Goal: Book appointment/travel/reservation

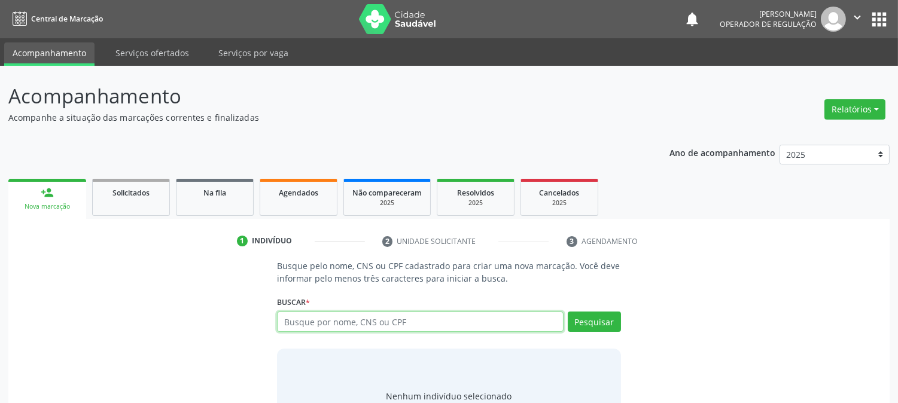
click at [319, 323] on input "text" at bounding box center [420, 322] width 286 height 20
click at [350, 319] on input "text" at bounding box center [420, 322] width 286 height 20
type input "laislla ellen"
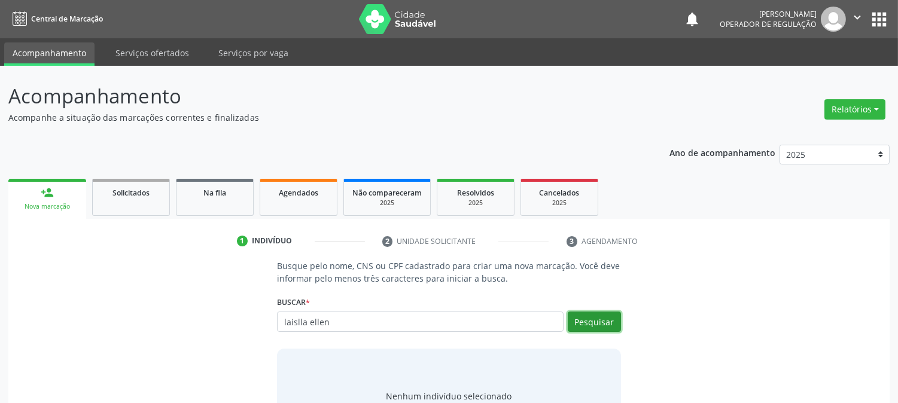
click at [571, 321] on button "Pesquisar" at bounding box center [594, 322] width 53 height 20
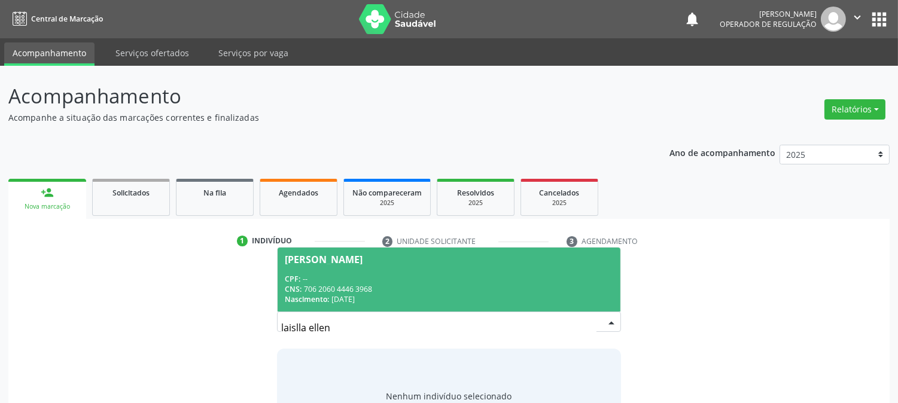
click at [434, 268] on span "[PERSON_NAME] CPF: -- CNS: 706 2060 4446 3968 Nascimento: [DATE]" at bounding box center [449, 280] width 342 height 64
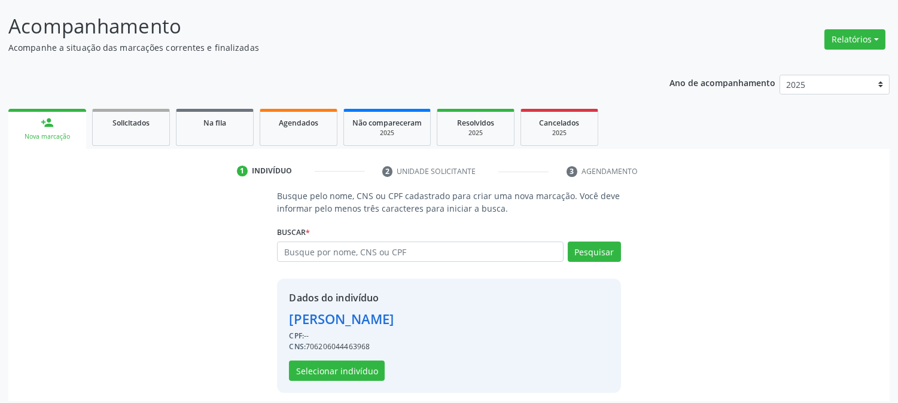
scroll to position [75, 0]
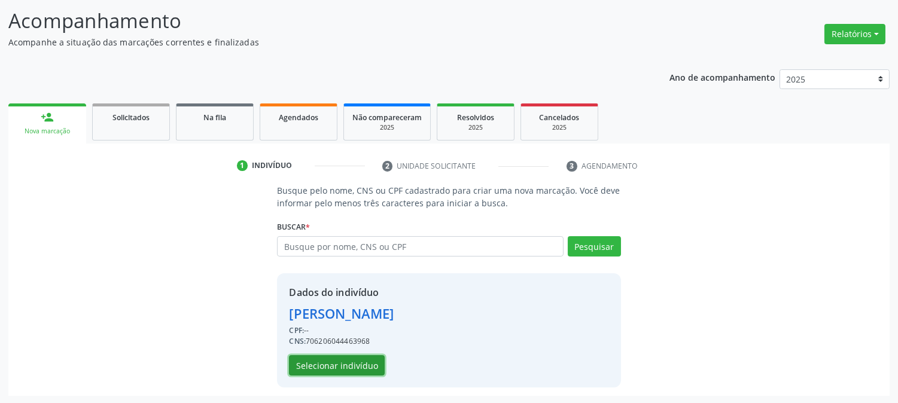
click at [337, 362] on button "Selecionar indivíduo" at bounding box center [337, 365] width 96 height 20
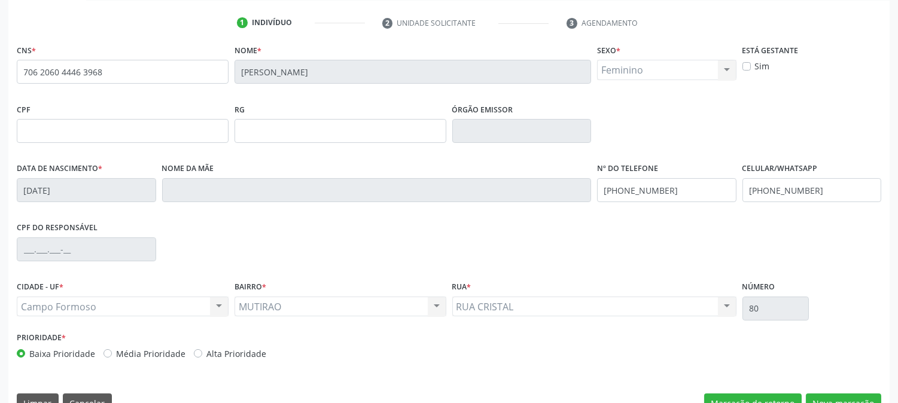
scroll to position [244, 0]
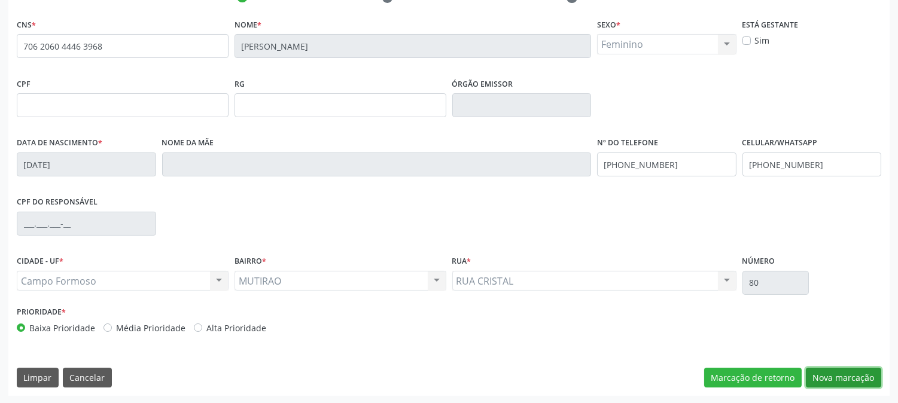
click at [841, 373] on button "Nova marcação" at bounding box center [843, 378] width 75 height 20
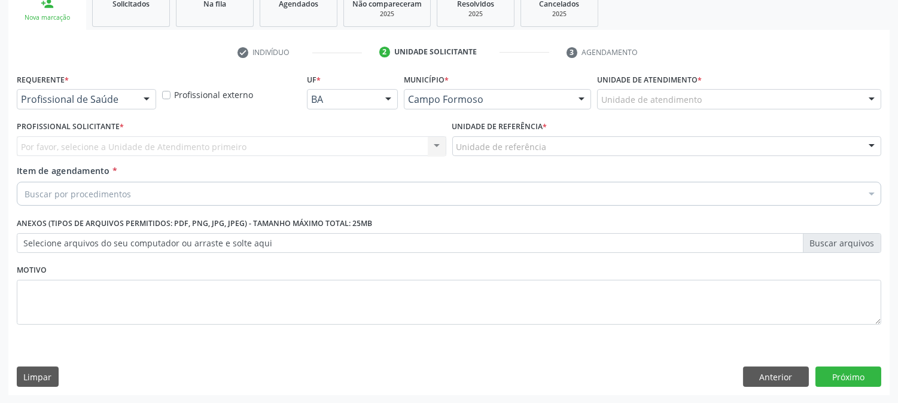
drag, startPoint x: 85, startPoint y: 93, endPoint x: 84, endPoint y: 105, distance: 12.0
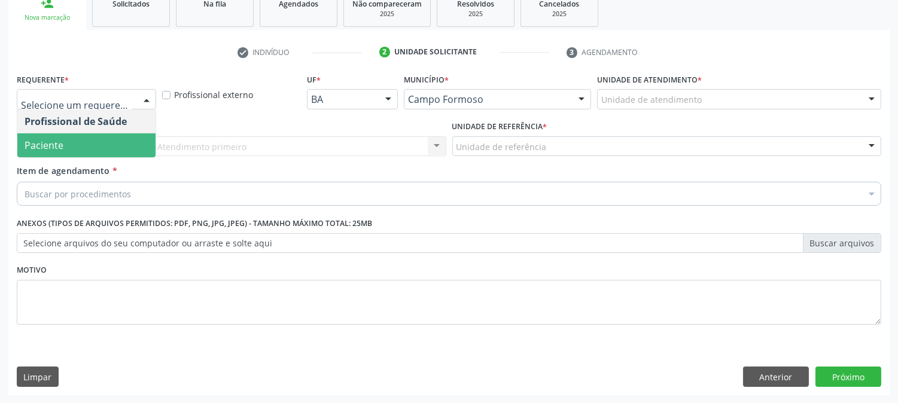
click at [91, 142] on span "Paciente" at bounding box center [86, 145] width 138 height 24
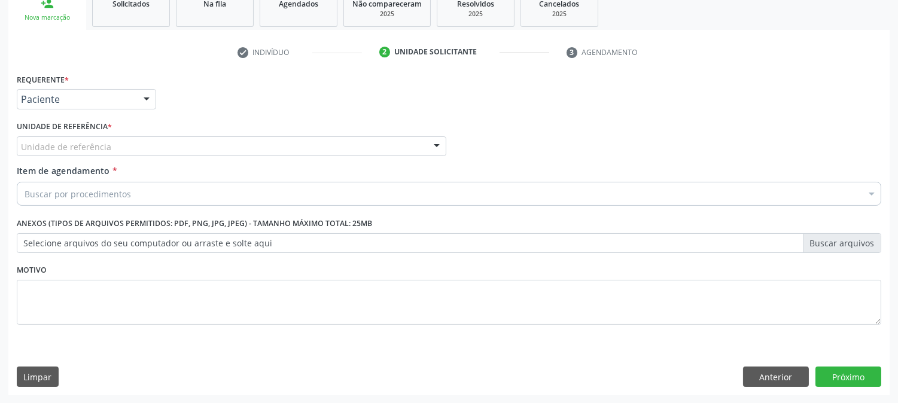
click at [109, 136] on div "Requerente * Paciente Profissional de Saúde Paciente Nenhum resultado encontrad…" at bounding box center [449, 206] width 864 height 271
click at [118, 145] on div "Unidade de referência" at bounding box center [231, 146] width 429 height 20
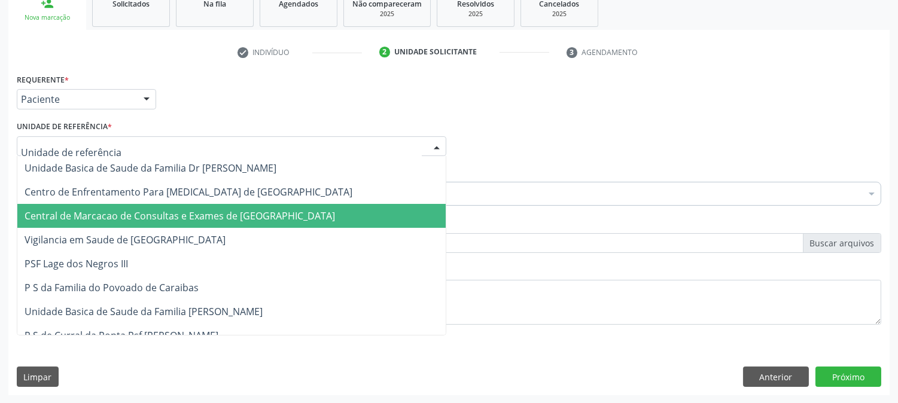
click at [124, 216] on span "Central de Marcacao de Consultas e Exames de [GEOGRAPHIC_DATA]" at bounding box center [180, 215] width 310 height 13
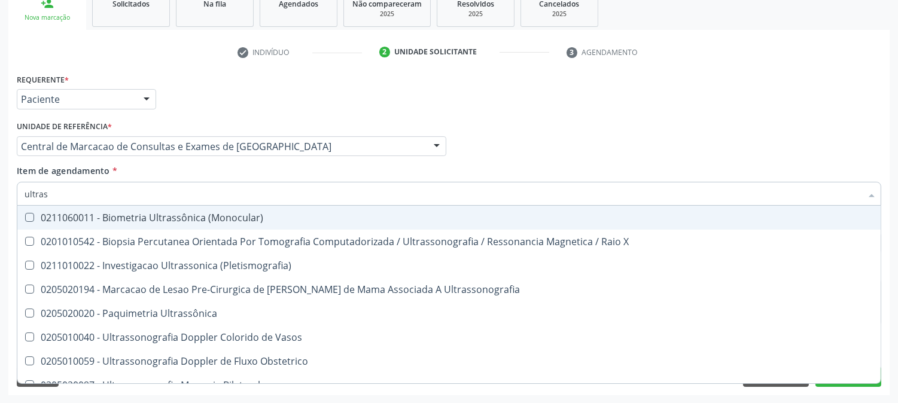
type input "ultrass"
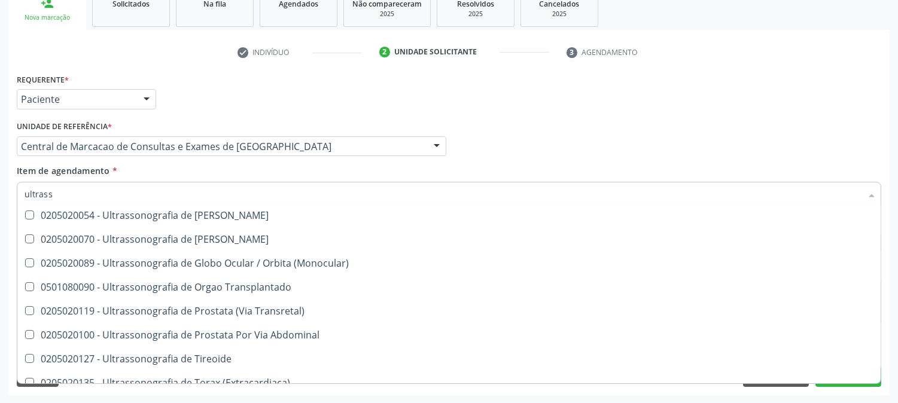
scroll to position [373, 0]
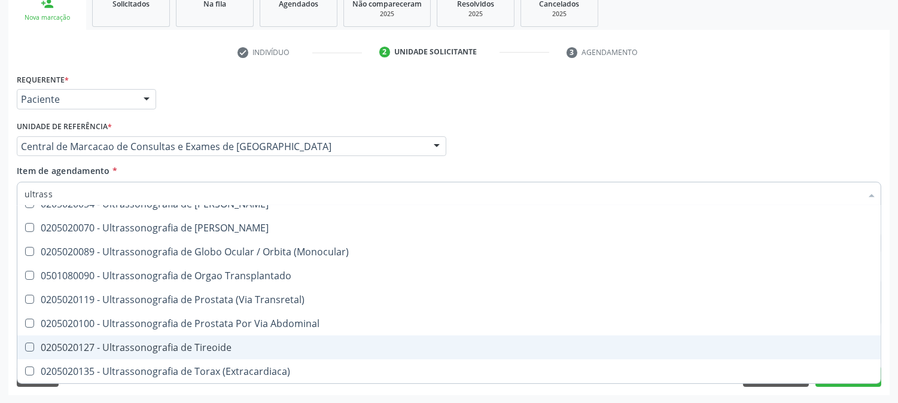
click at [205, 344] on div "0205020127 - Ultrassonografia de Tireoide" at bounding box center [449, 348] width 849 height 10
checkbox Tireoide "true"
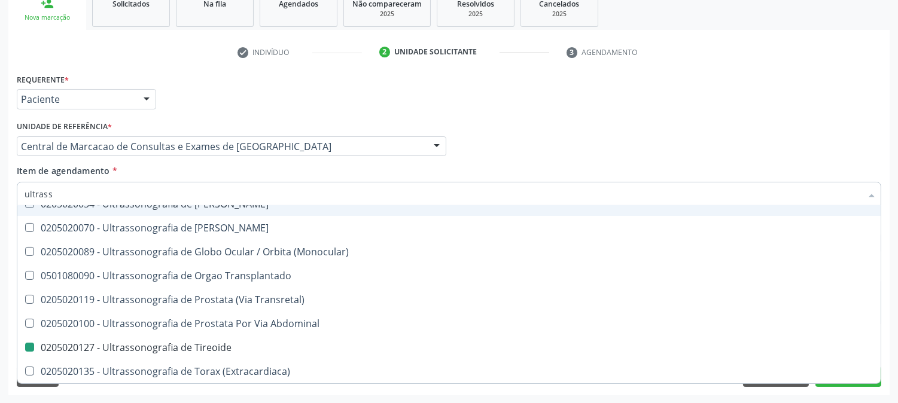
click at [575, 138] on div "Profissional Solicitante Por favor, selecione a Unidade de Atendimento primeiro…" at bounding box center [449, 141] width 870 height 47
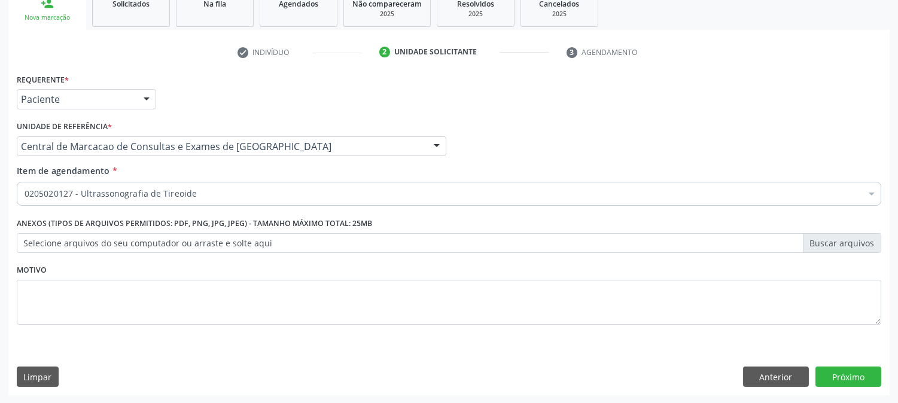
scroll to position [0, 0]
click at [860, 371] on button "Próximo" at bounding box center [848, 377] width 66 height 20
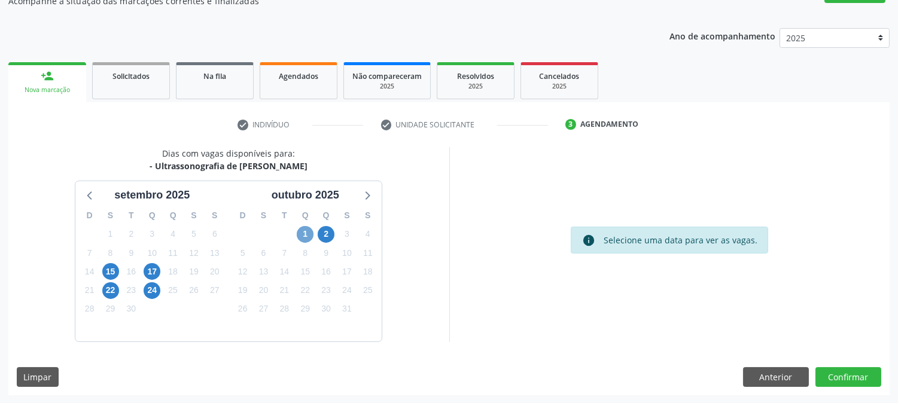
click at [309, 231] on span "1" at bounding box center [305, 234] width 17 height 17
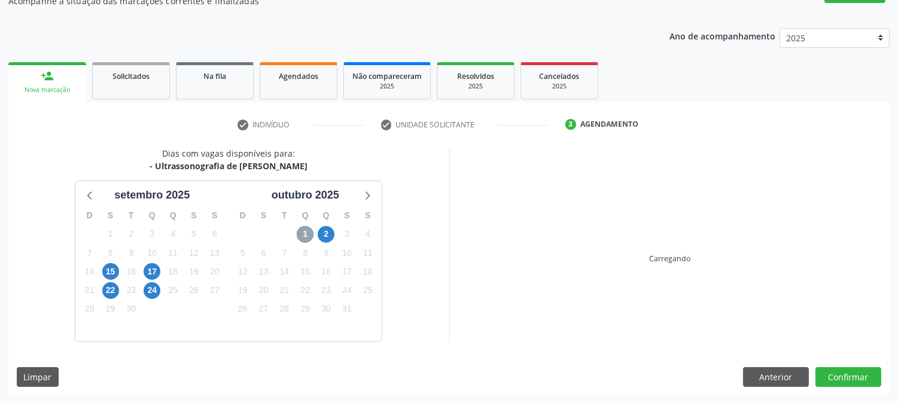
click at [309, 231] on span "1" at bounding box center [305, 234] width 17 height 17
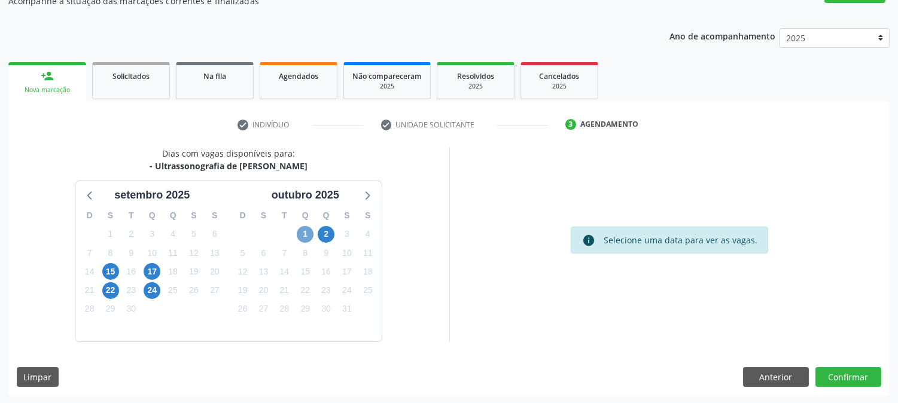
click at [300, 234] on span "1" at bounding box center [305, 234] width 17 height 17
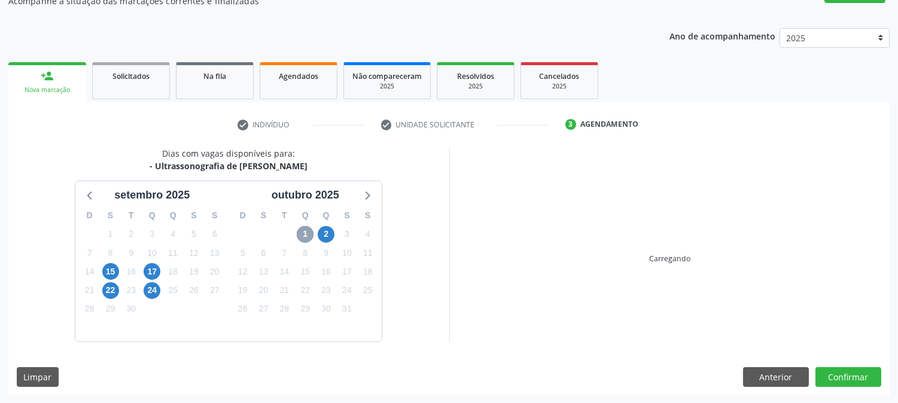
click at [300, 234] on span "1" at bounding box center [305, 234] width 17 height 17
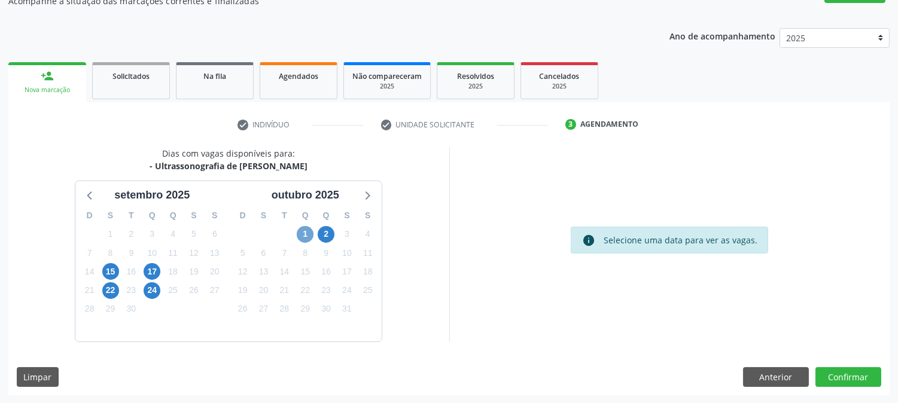
click at [300, 234] on span "1" at bounding box center [305, 234] width 17 height 17
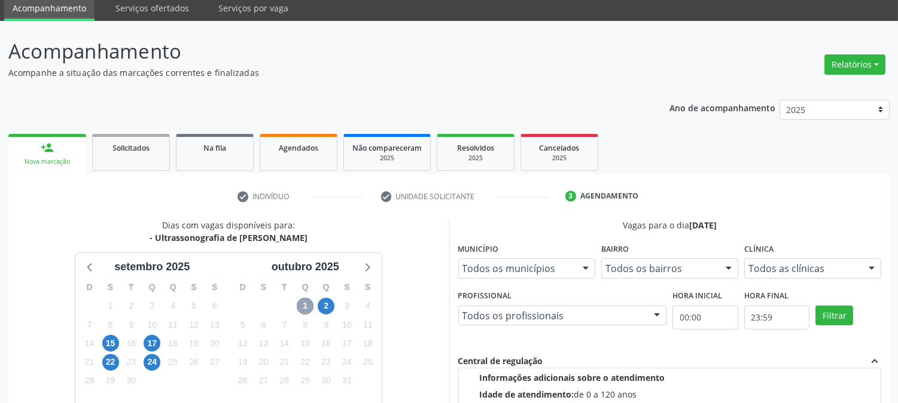
scroll to position [0, 0]
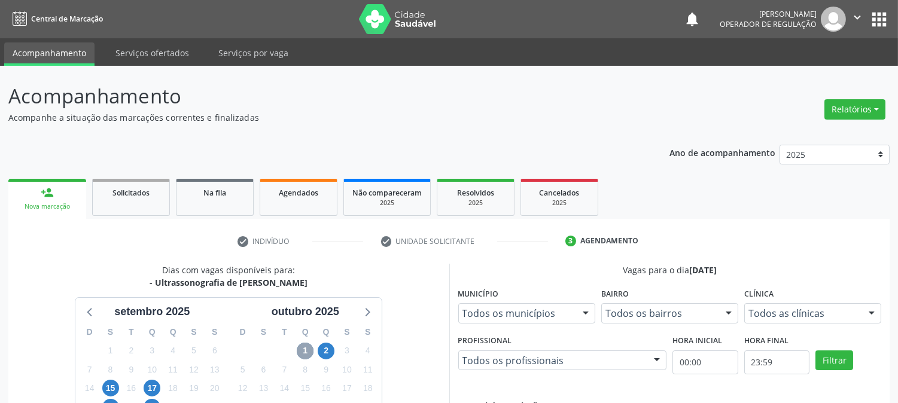
click at [854, 16] on icon "" at bounding box center [857, 17] width 13 height 13
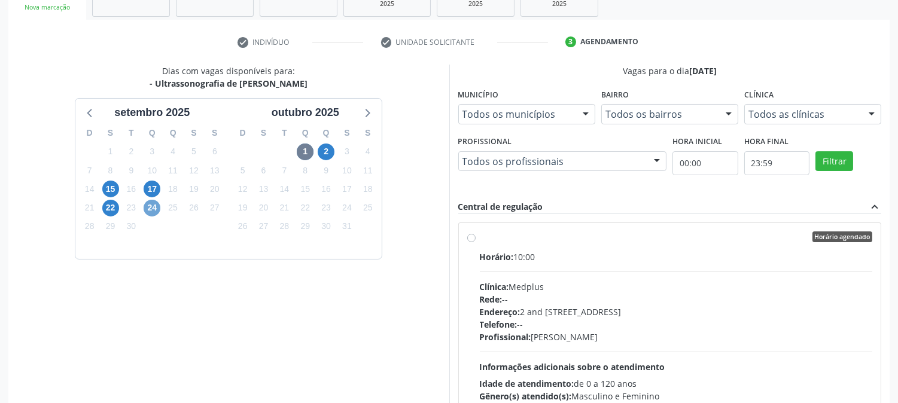
click at [156, 206] on span "24" at bounding box center [152, 208] width 17 height 17
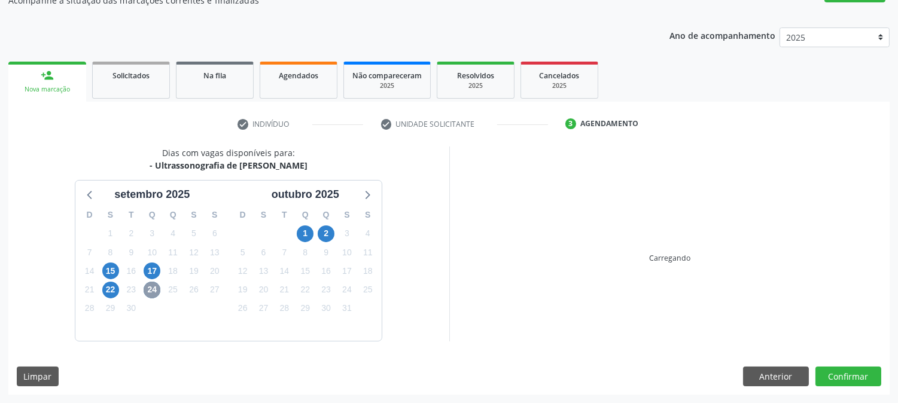
scroll to position [117, 0]
click at [156, 206] on div "Q" at bounding box center [152, 215] width 21 height 19
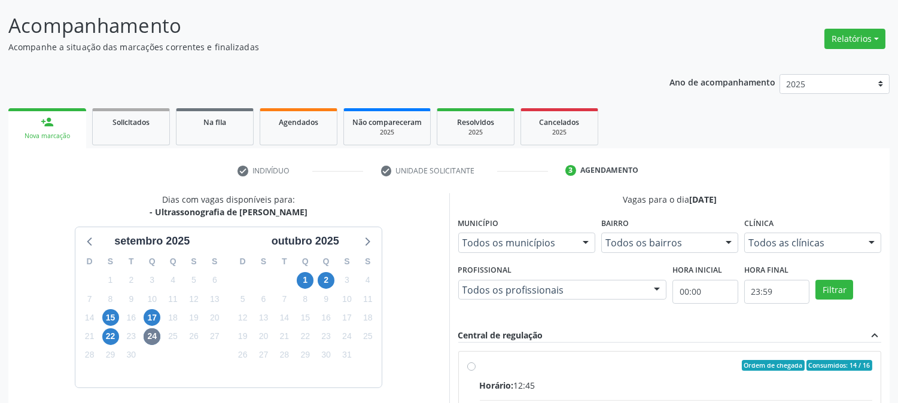
scroll to position [0, 0]
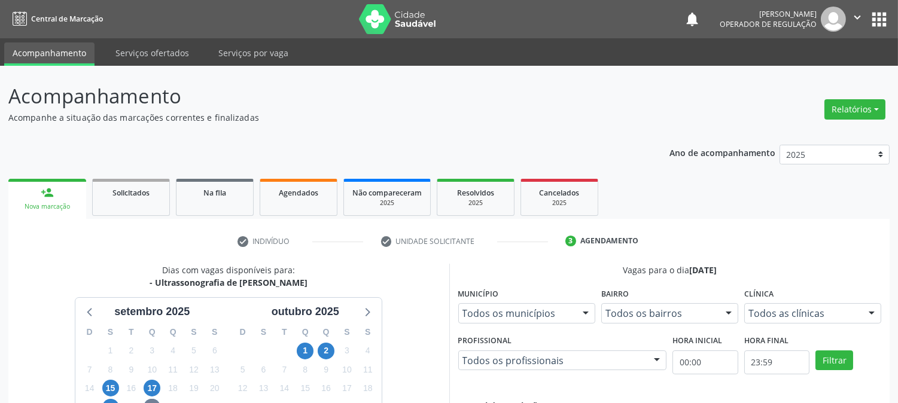
click at [48, 56] on link "Acompanhamento" at bounding box center [49, 53] width 90 height 23
